Goal: Task Accomplishment & Management: Manage account settings

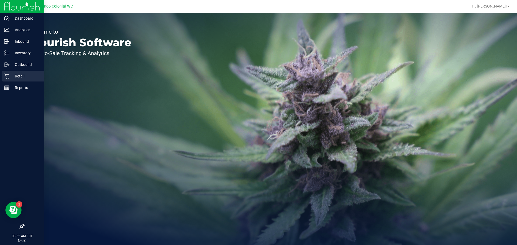
click at [6, 77] on icon at bounding box center [6, 76] width 5 height 5
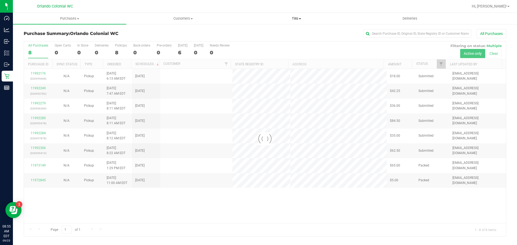
click at [299, 19] on span "Tills" at bounding box center [296, 18] width 113 height 5
click at [297, 33] on li "Manage tills" at bounding box center [296, 32] width 113 height 6
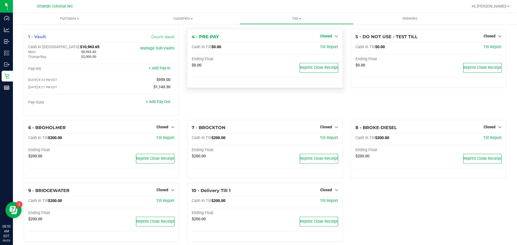
click at [326, 37] on span "Closed" at bounding box center [326, 36] width 12 height 4
click at [328, 46] on link "Open Till" at bounding box center [326, 47] width 14 height 4
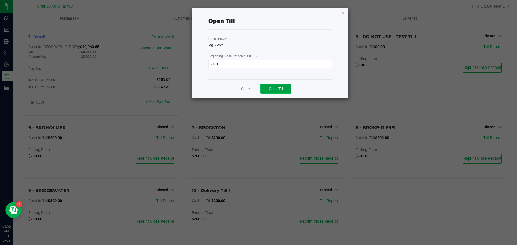
click at [284, 92] on button "Open Till" at bounding box center [275, 89] width 31 height 10
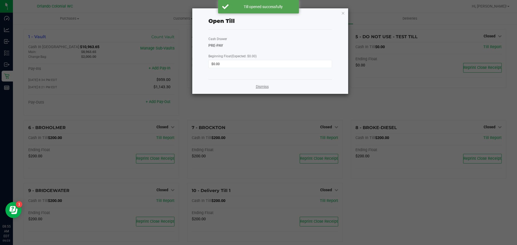
click at [259, 89] on link "Dismiss" at bounding box center [262, 87] width 13 height 6
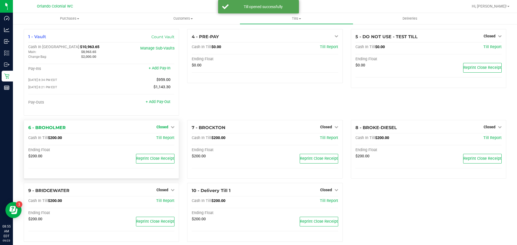
click at [159, 129] on span "Closed" at bounding box center [163, 127] width 12 height 4
click at [162, 140] on link "Open Till" at bounding box center [162, 138] width 14 height 4
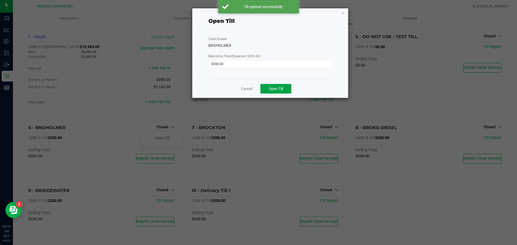
click at [289, 89] on button "Open Till" at bounding box center [275, 89] width 31 height 10
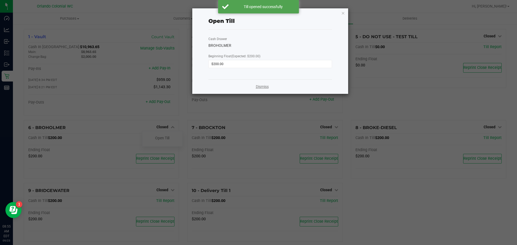
click at [266, 86] on link "Dismiss" at bounding box center [262, 87] width 13 height 6
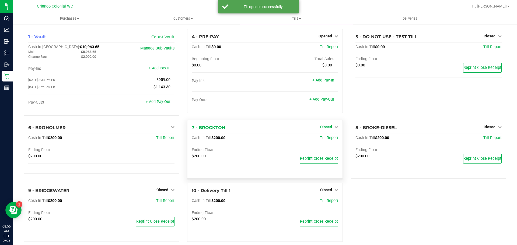
click at [321, 127] on span "Closed" at bounding box center [326, 127] width 12 height 4
click at [322, 140] on link "Open Till" at bounding box center [326, 138] width 14 height 4
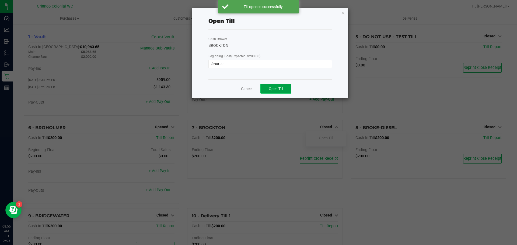
click at [286, 87] on button "Open Till" at bounding box center [275, 89] width 31 height 10
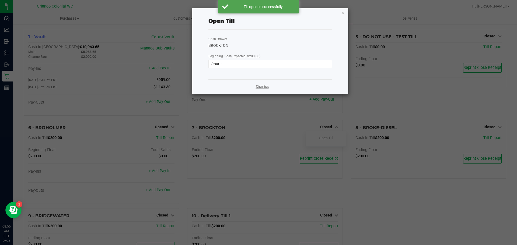
click at [265, 86] on link "Dismiss" at bounding box center [262, 87] width 13 height 6
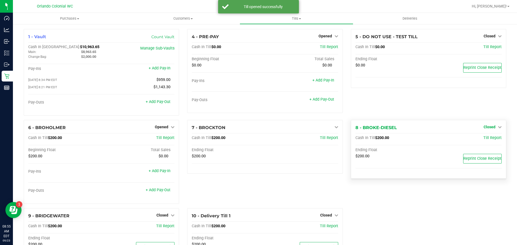
click at [484, 129] on span "Closed" at bounding box center [490, 127] width 12 height 4
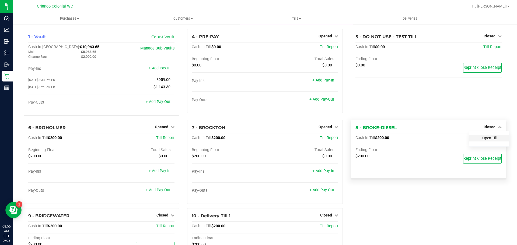
click at [482, 139] on link "Open Till" at bounding box center [489, 138] width 14 height 4
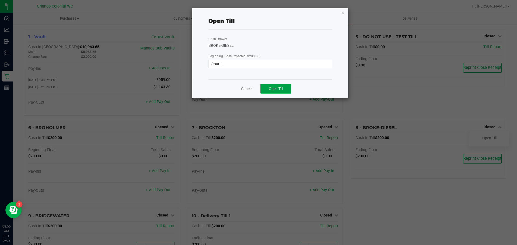
click at [273, 88] on span "Open Till" at bounding box center [276, 89] width 14 height 4
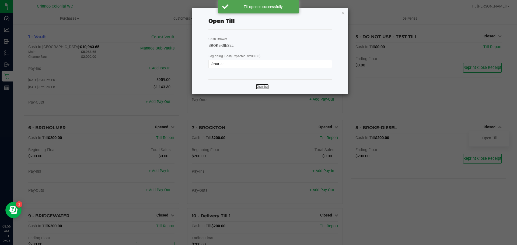
click at [256, 89] on link "Dismiss" at bounding box center [262, 87] width 13 height 6
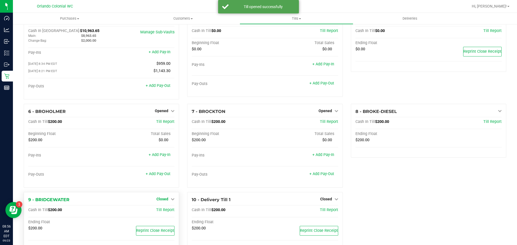
scroll to position [33, 0]
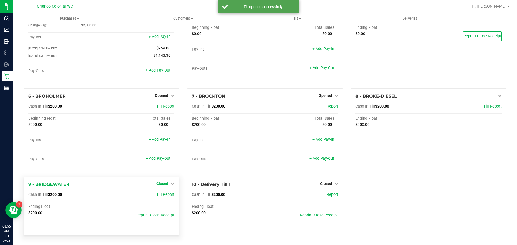
click at [169, 182] on link "Closed" at bounding box center [166, 184] width 18 height 4
click at [164, 193] on link "Open Till" at bounding box center [162, 195] width 14 height 4
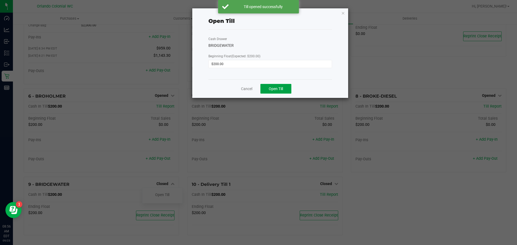
click at [275, 87] on span "Open Till" at bounding box center [276, 89] width 14 height 4
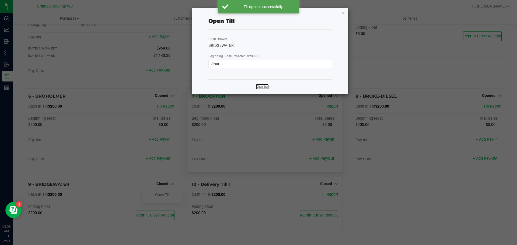
click at [261, 89] on link "Dismiss" at bounding box center [262, 87] width 13 height 6
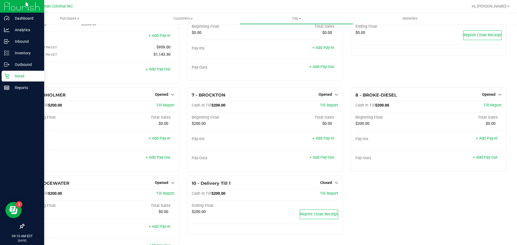
click at [6, 78] on icon at bounding box center [6, 76] width 5 height 5
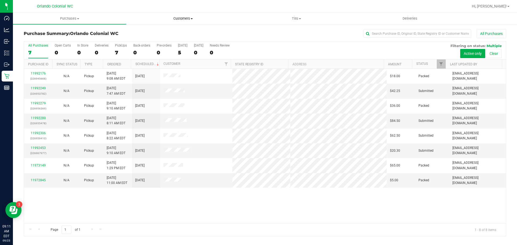
click at [181, 21] on span "Customers" at bounding box center [183, 18] width 113 height 5
click at [185, 33] on li "All customers" at bounding box center [182, 32] width 113 height 6
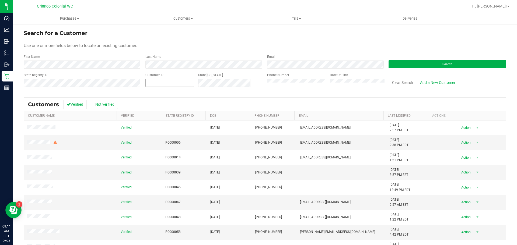
click at [194, 79] on span at bounding box center [169, 83] width 49 height 8
click at [194, 81] on input "text" at bounding box center [170, 83] width 48 height 8
paste input "679883"
type input "679883"
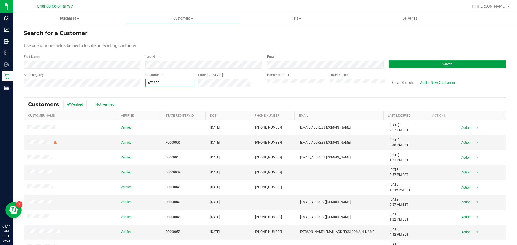
click at [392, 67] on button "Search" at bounding box center [448, 64] width 118 height 8
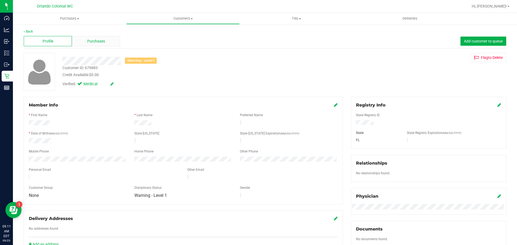
click at [86, 45] on div "Purchases" at bounding box center [96, 41] width 48 height 10
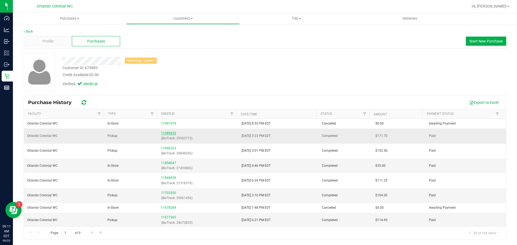
click at [173, 134] on link "11989653" at bounding box center [168, 133] width 15 height 4
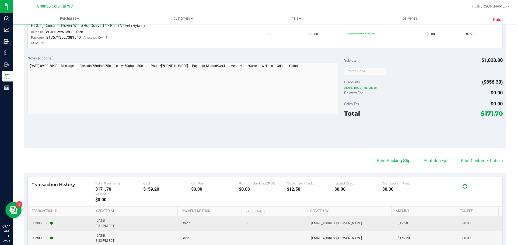
scroll to position [582, 0]
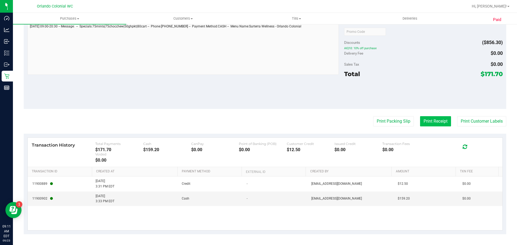
click at [435, 119] on button "Print Receipt" at bounding box center [435, 121] width 31 height 10
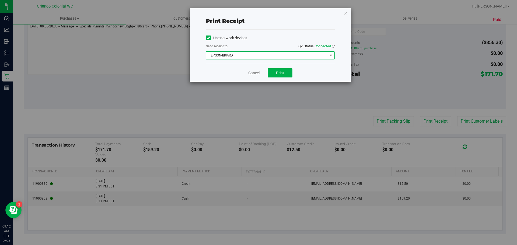
click at [252, 54] on span "EPSON-BRIARD" at bounding box center [266, 56] width 121 height 8
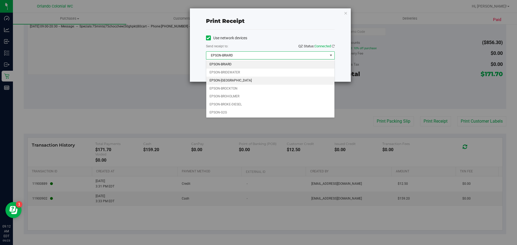
click at [251, 83] on li "EPSON-[GEOGRAPHIC_DATA]" at bounding box center [270, 81] width 128 height 8
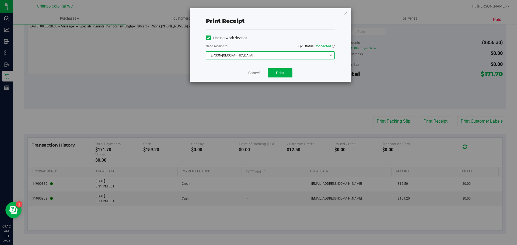
click at [230, 73] on div "Cancel Print" at bounding box center [270, 73] width 129 height 18
click at [272, 74] on button "Print" at bounding box center [280, 72] width 25 height 9
click at [257, 70] on link "Cancel" at bounding box center [253, 73] width 11 height 6
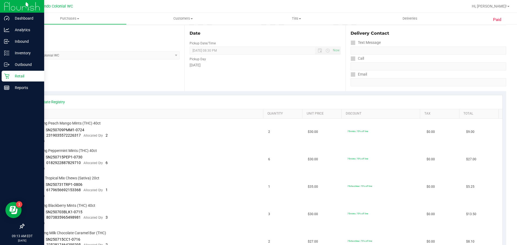
scroll to position [0, 0]
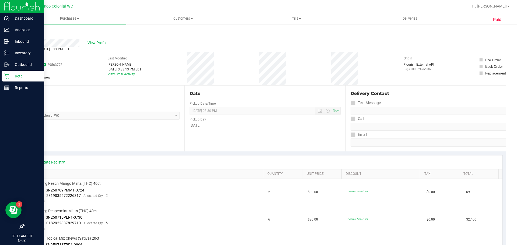
click at [9, 76] on icon at bounding box center [6, 76] width 5 height 5
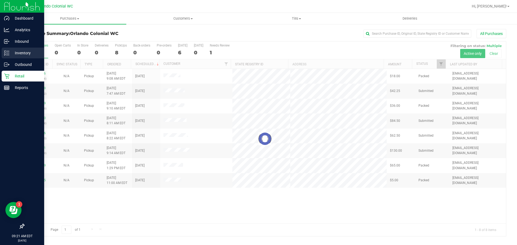
click at [8, 54] on icon at bounding box center [6, 52] width 5 height 5
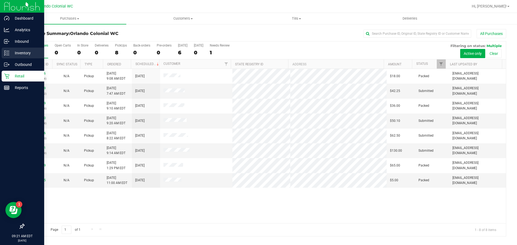
click at [22, 54] on p "Inventory" at bounding box center [25, 53] width 32 height 6
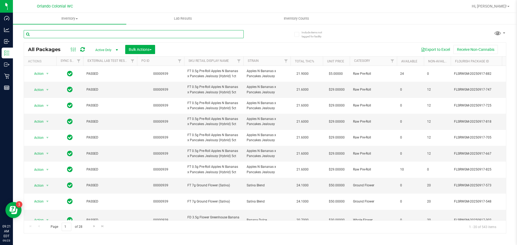
click at [115, 35] on input "text" at bounding box center [134, 34] width 220 height 8
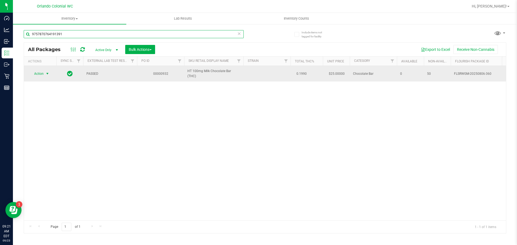
type input "9757870764191391"
click at [40, 75] on span "Action" at bounding box center [36, 74] width 15 height 8
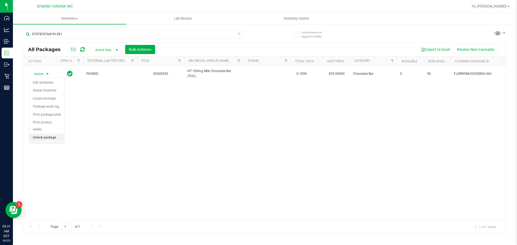
click at [48, 134] on li "Unlock package" at bounding box center [47, 138] width 34 height 8
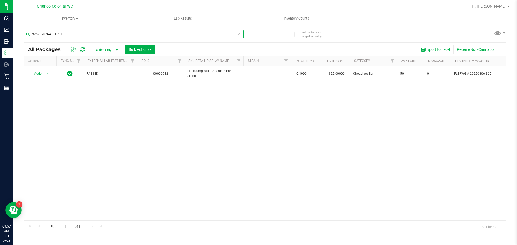
click at [109, 37] on input "9757870764191391" at bounding box center [134, 34] width 220 height 8
type input "\"
type input "2843638620662095"
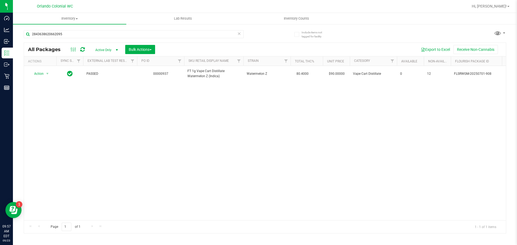
drag, startPoint x: 160, startPoint y: 134, endPoint x: 116, endPoint y: 113, distance: 48.8
click at [159, 134] on div "Action Action Edit attributes Global inventory Locate package Package audit log…" at bounding box center [265, 143] width 482 height 155
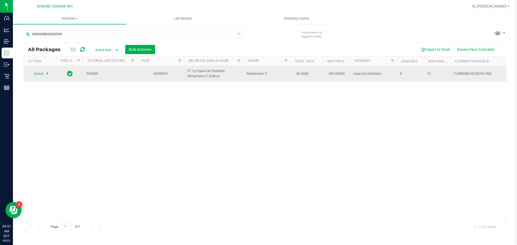
click at [38, 77] on span "Action" at bounding box center [36, 74] width 15 height 8
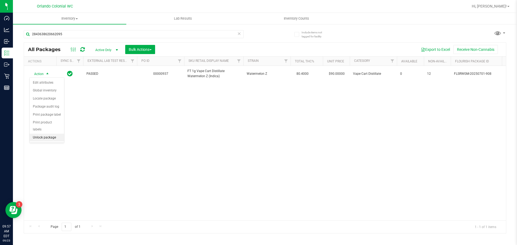
click at [38, 134] on li "Unlock package" at bounding box center [47, 138] width 34 height 8
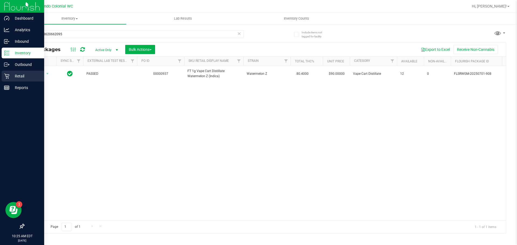
click at [20, 77] on p "Retail" at bounding box center [25, 76] width 32 height 6
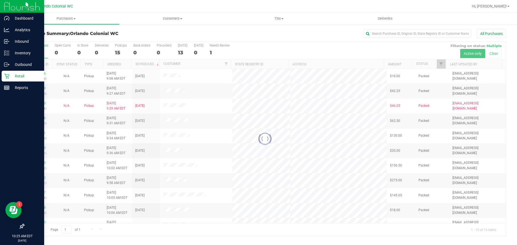
click at [121, 51] on div at bounding box center [265, 138] width 482 height 195
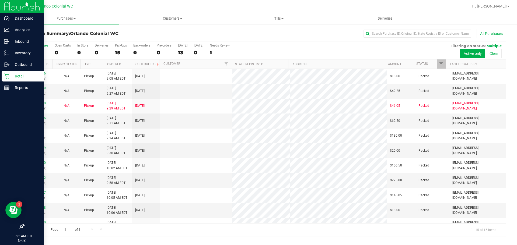
click at [117, 54] on div "15" at bounding box center [121, 53] width 12 height 6
click at [0, 0] on input "PickUps 15" at bounding box center [0, 0] width 0 height 0
